Goal: Task Accomplishment & Management: Use online tool/utility

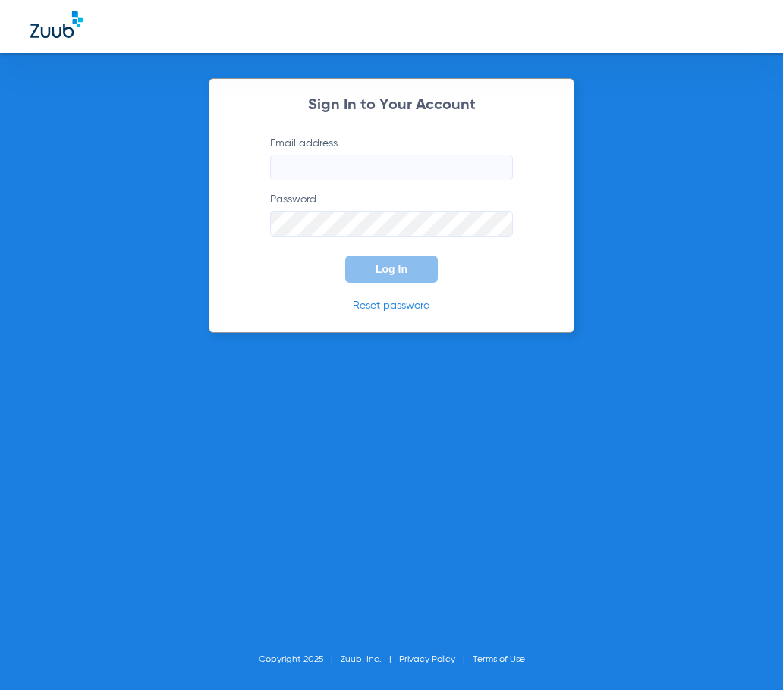
type input "[EMAIL_ADDRESS][DOMAIN_NAME]"
click at [398, 274] on span "Log In" at bounding box center [392, 269] width 32 height 12
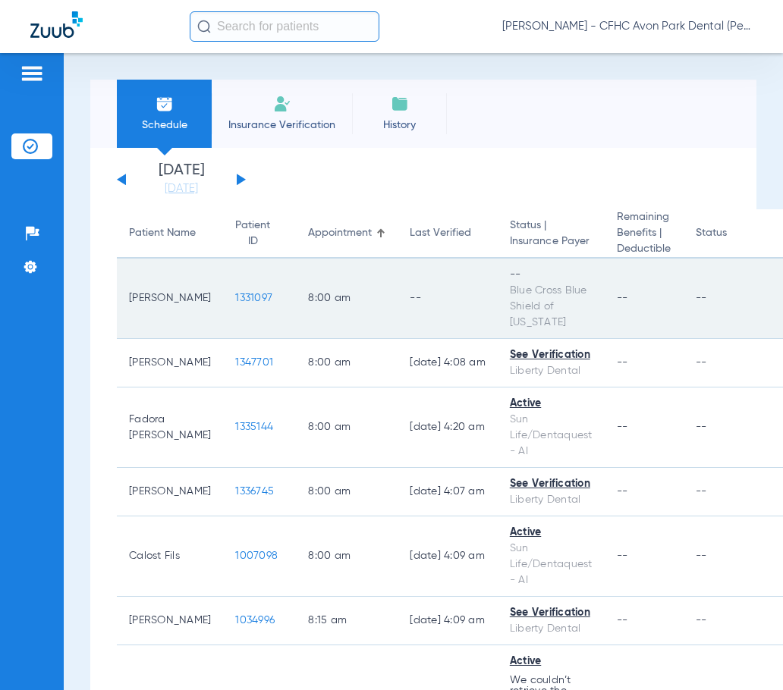
click at [235, 295] on span "1331097" at bounding box center [253, 298] width 37 height 11
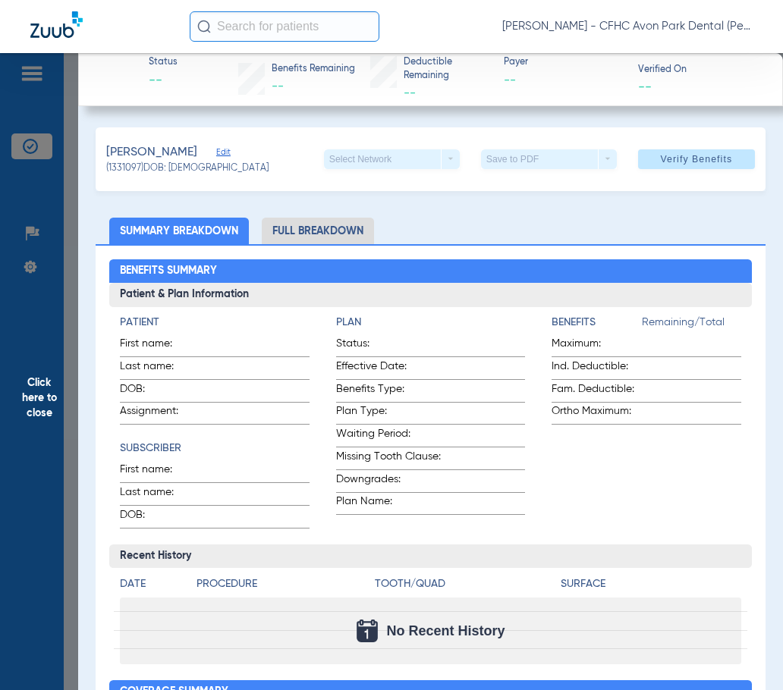
click at [670, 156] on span "Verify Benefits" at bounding box center [696, 159] width 72 height 12
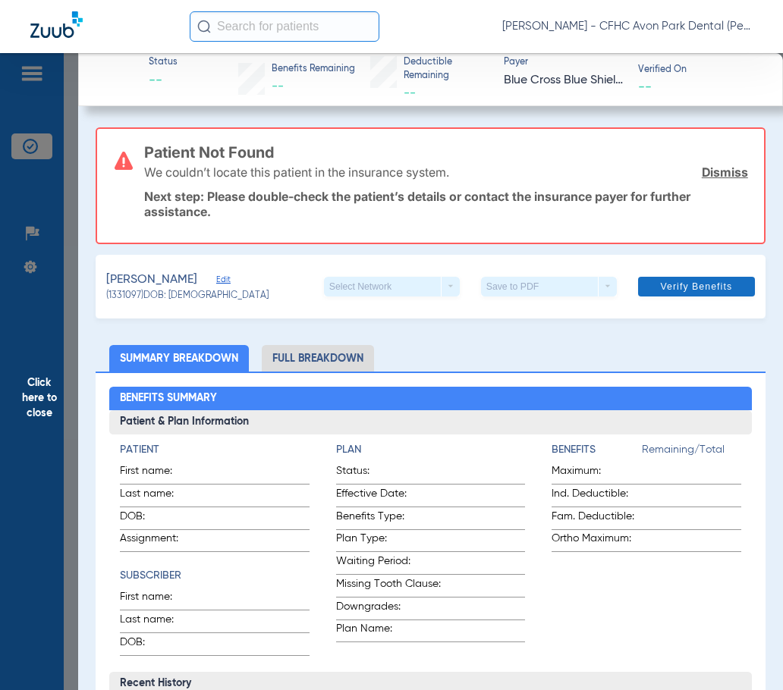
drag, startPoint x: 719, startPoint y: 169, endPoint x: 709, endPoint y: 165, distance: 9.9
click at [719, 169] on link "Dismiss" at bounding box center [725, 172] width 46 height 15
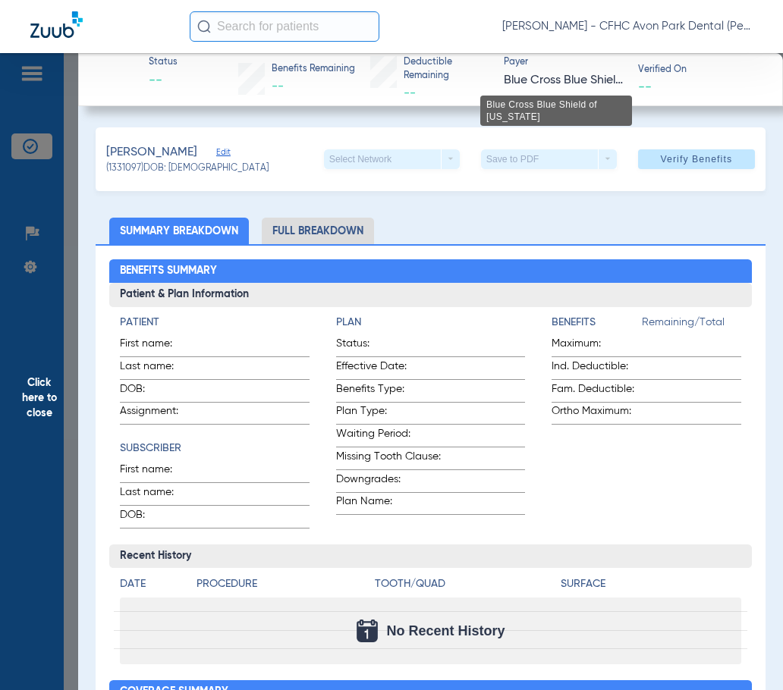
click at [543, 88] on span "Blue Cross Blue Shield of [US_STATE]" at bounding box center [564, 80] width 121 height 19
click at [226, 151] on span "Edit" at bounding box center [223, 154] width 14 height 14
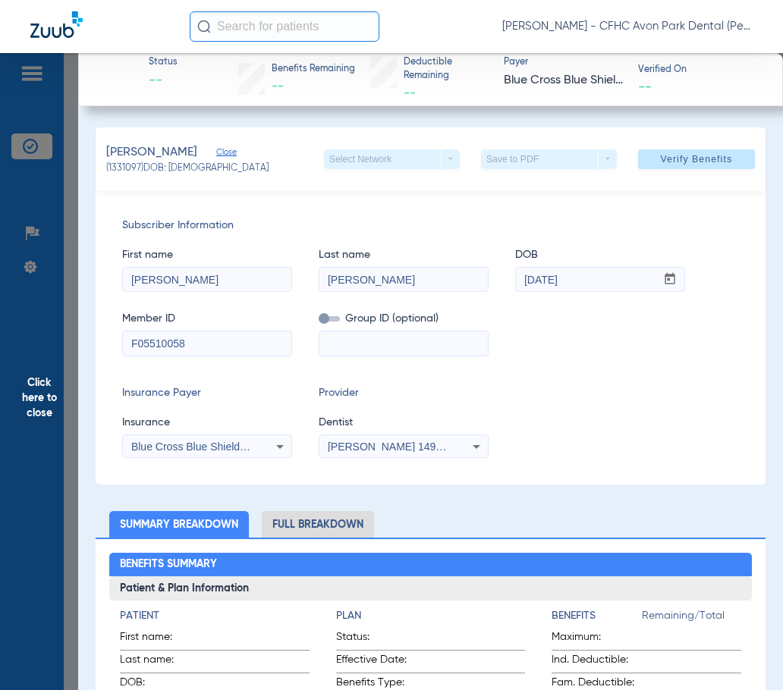
click at [252, 444] on span "Blue Cross Blue Shield Of [US_STATE]" at bounding box center [223, 447] width 185 height 12
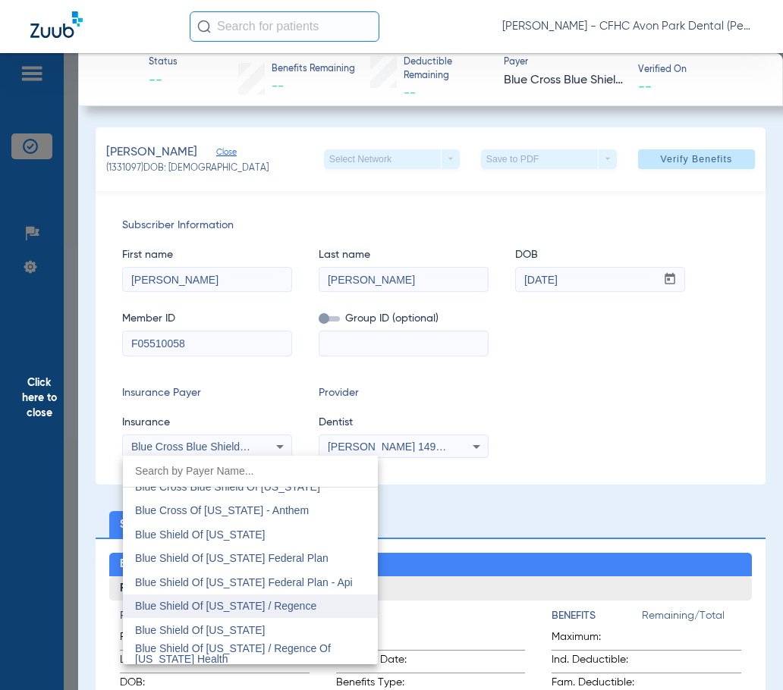
scroll to position [2028, 0]
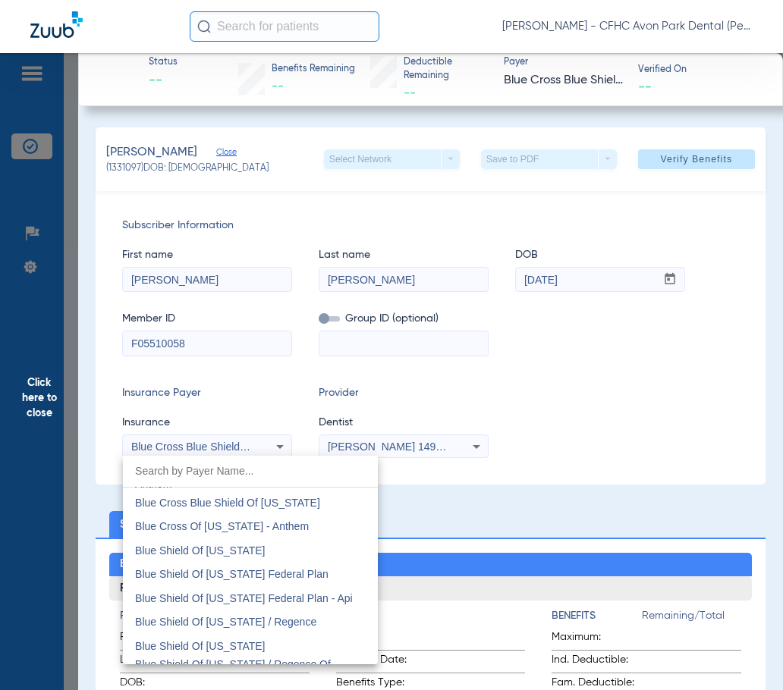
click at [587, 430] on div at bounding box center [391, 345] width 783 height 690
